Goal: Task Accomplishment & Management: Manage account settings

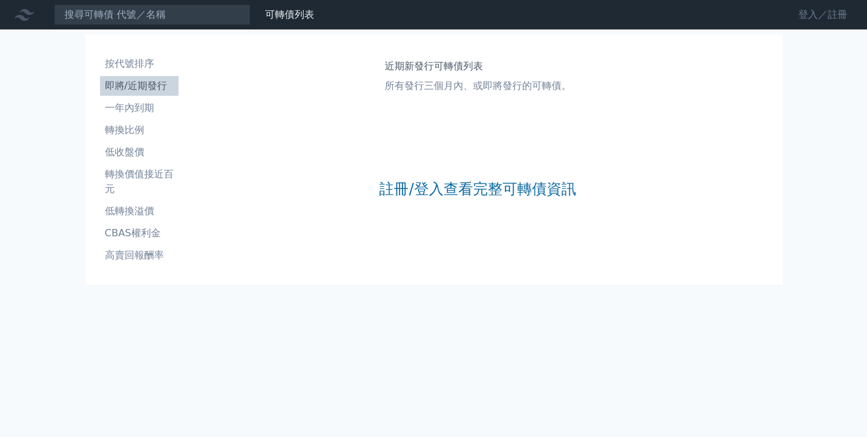
click at [837, 19] on link "登入／註冊" at bounding box center [823, 15] width 69 height 20
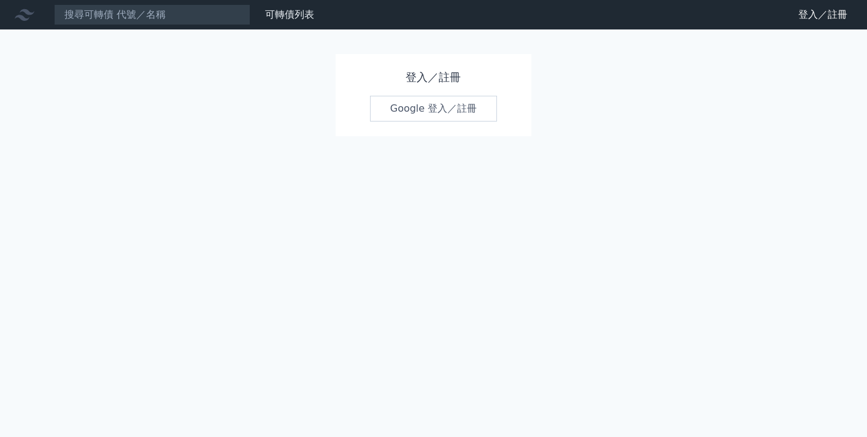
click at [431, 112] on link "Google 登入／註冊" at bounding box center [434, 109] width 128 height 26
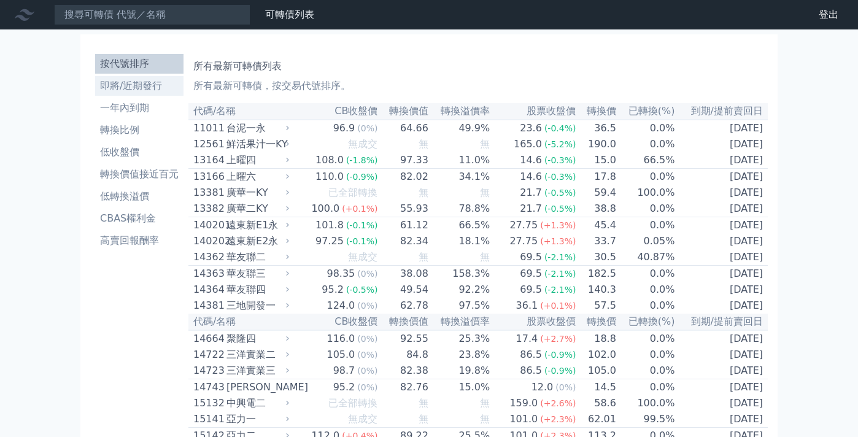
click at [137, 84] on li "即將/近期發行" at bounding box center [139, 86] width 88 height 15
